Goal: Task Accomplishment & Management: Use online tool/utility

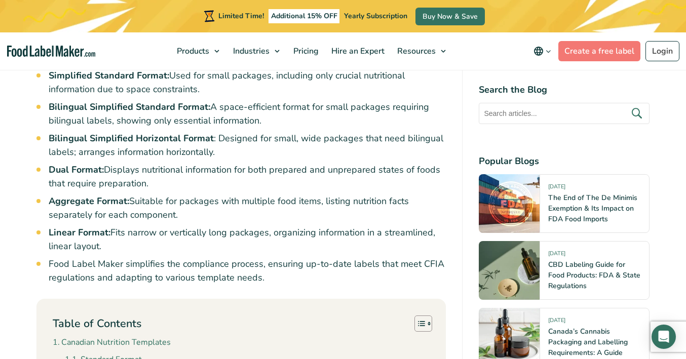
scroll to position [721, 0]
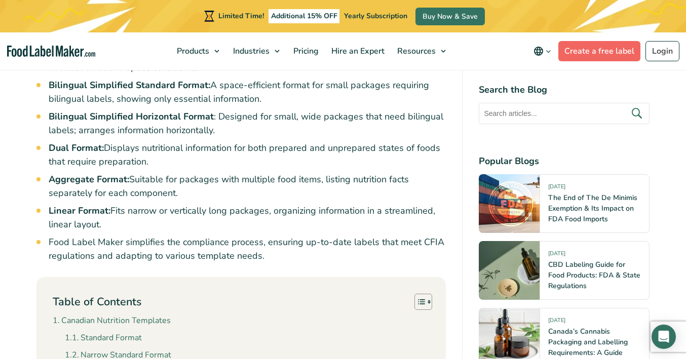
click at [610, 55] on link "Create a free label" at bounding box center [600, 51] width 82 height 20
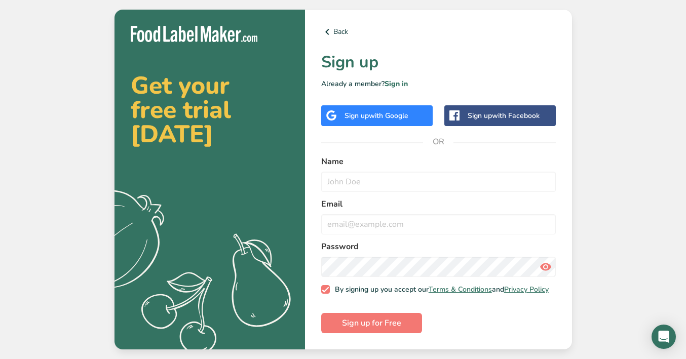
click at [353, 116] on div "Sign up with Google" at bounding box center [377, 115] width 64 height 11
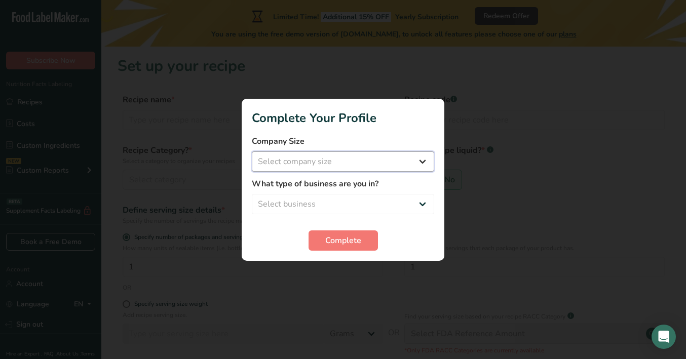
select select "1"
click at [341, 237] on span "Complete" at bounding box center [343, 241] width 36 height 12
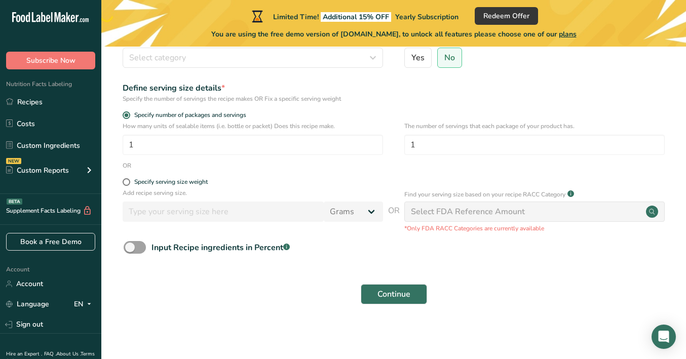
scroll to position [122, 0]
